Goal: Navigation & Orientation: Find specific page/section

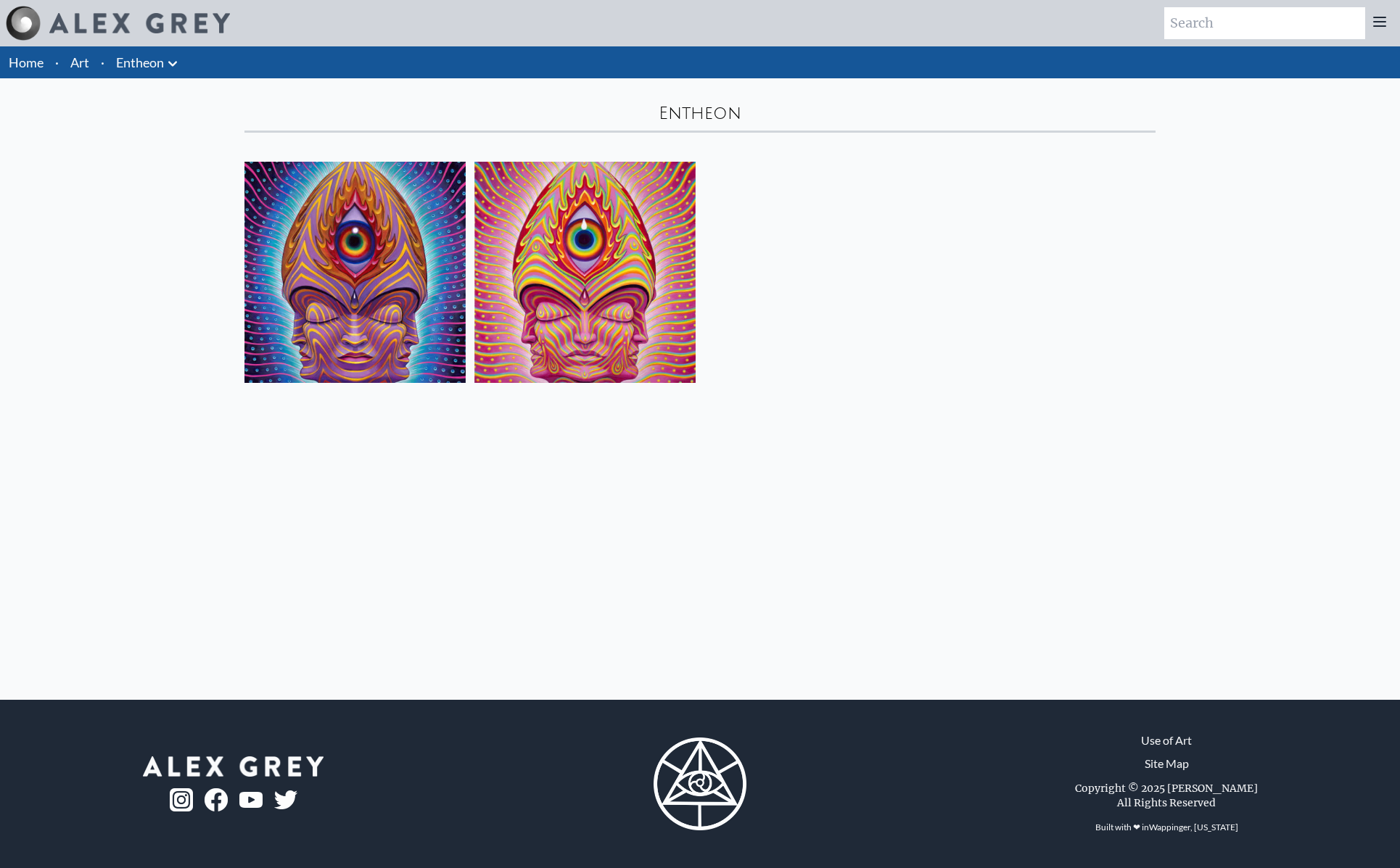
click at [788, 447] on div "Home · Art · [GEOGRAPHIC_DATA] Anatomical Drawings" at bounding box center [700, 373] width 1400 height 653
click at [154, 54] on link "Entheon" at bounding box center [140, 62] width 48 height 20
click at [376, 263] on img at bounding box center [355, 273] width 221 height 221
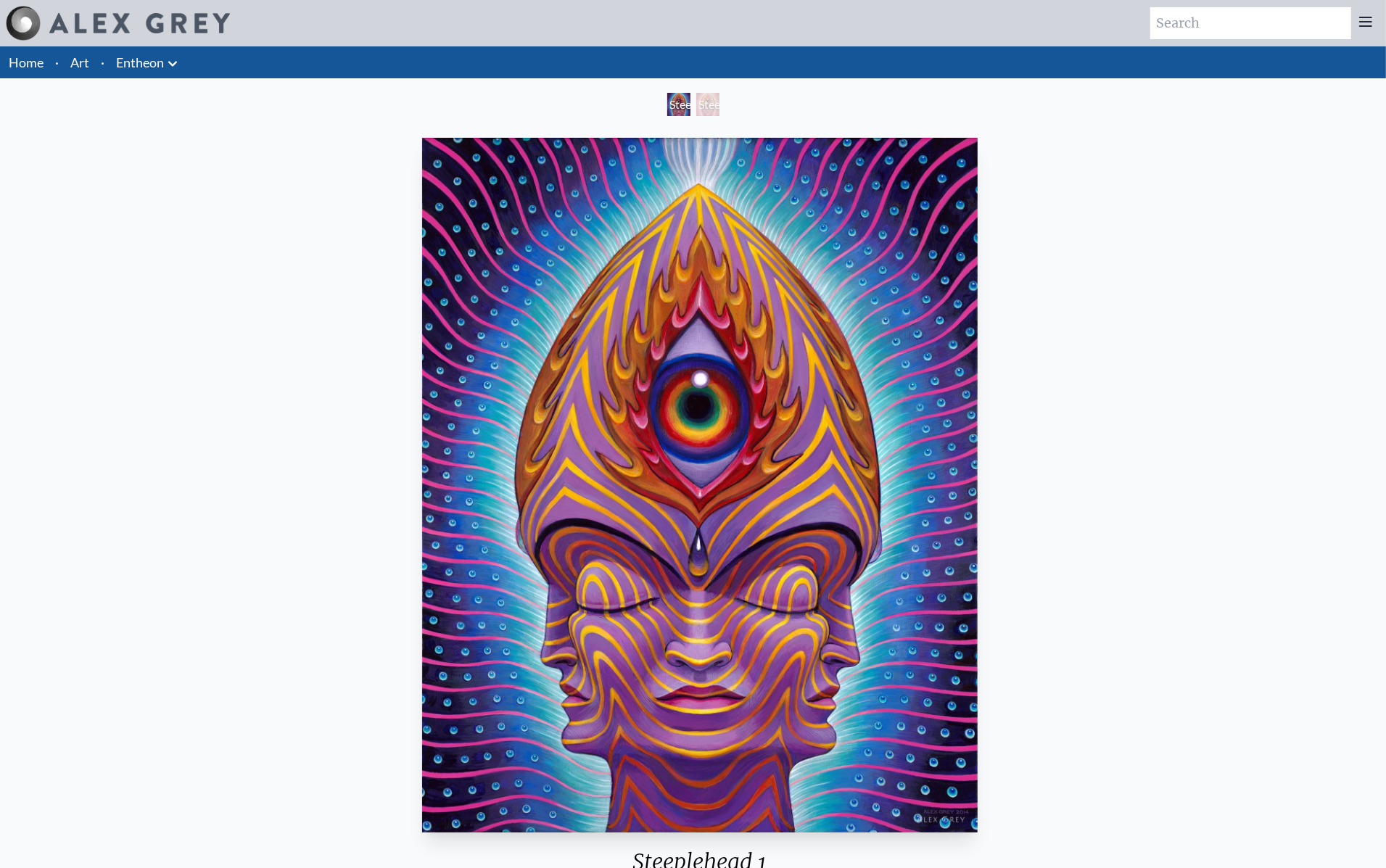
click at [94, 36] on div at bounding box center [118, 23] width 224 height 35
